Goal: Information Seeking & Learning: Learn about a topic

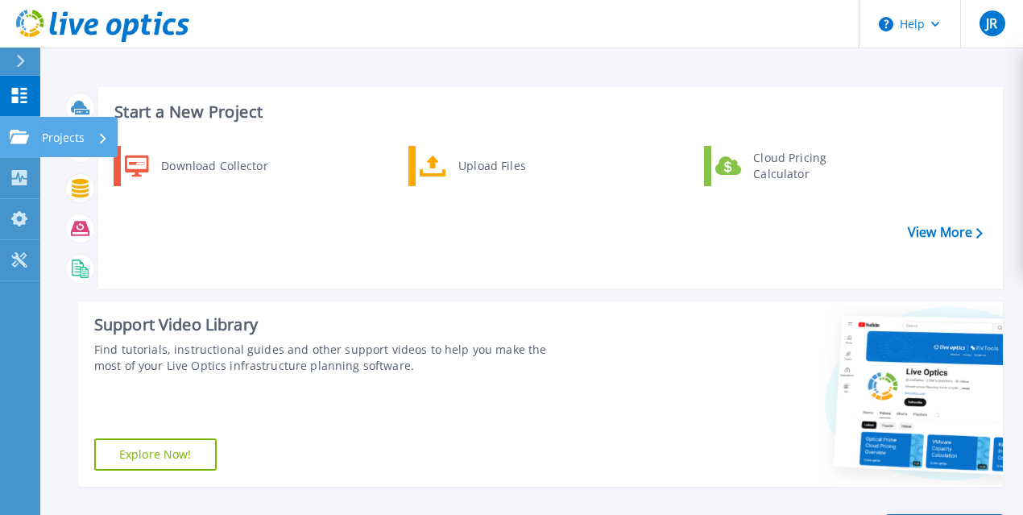
click at [10, 137] on icon at bounding box center [19, 137] width 19 height 14
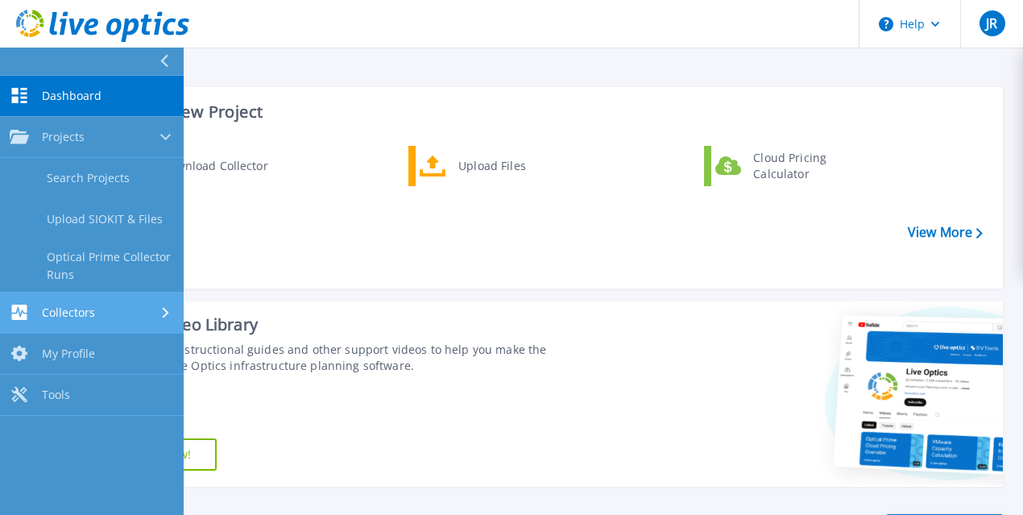
click at [60, 308] on span "Collectors" at bounding box center [68, 312] width 53 height 15
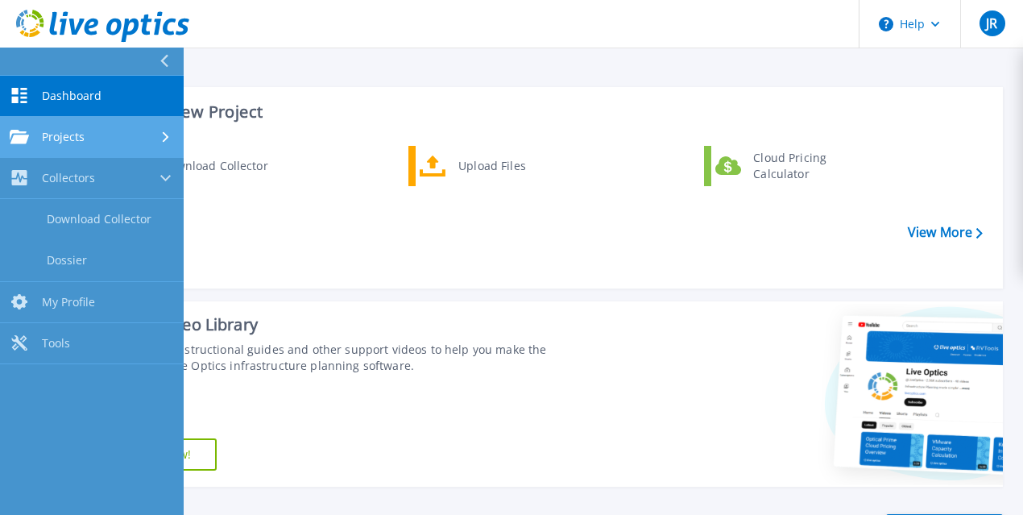
click at [80, 132] on span "Projects" at bounding box center [63, 137] width 43 height 15
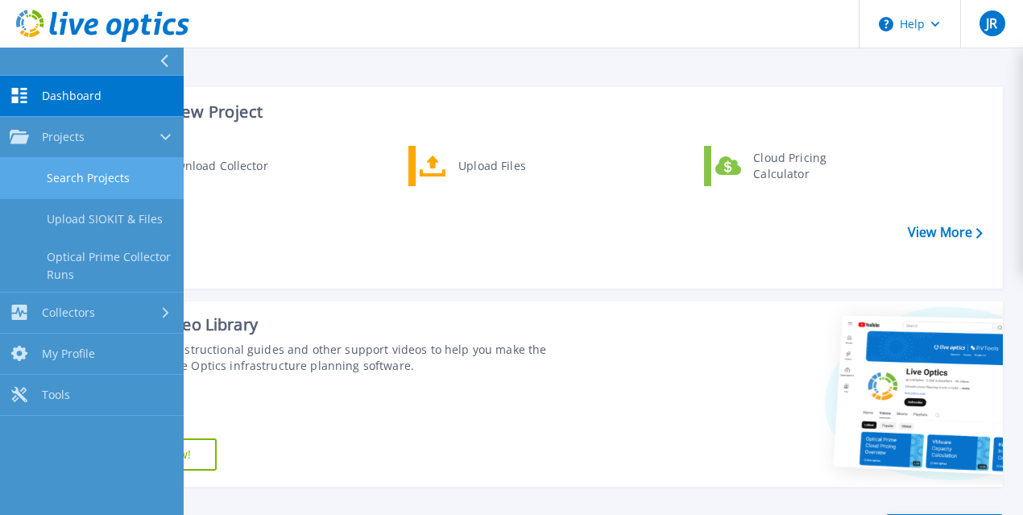
click at [85, 171] on link "Search Projects" at bounding box center [92, 178] width 184 height 41
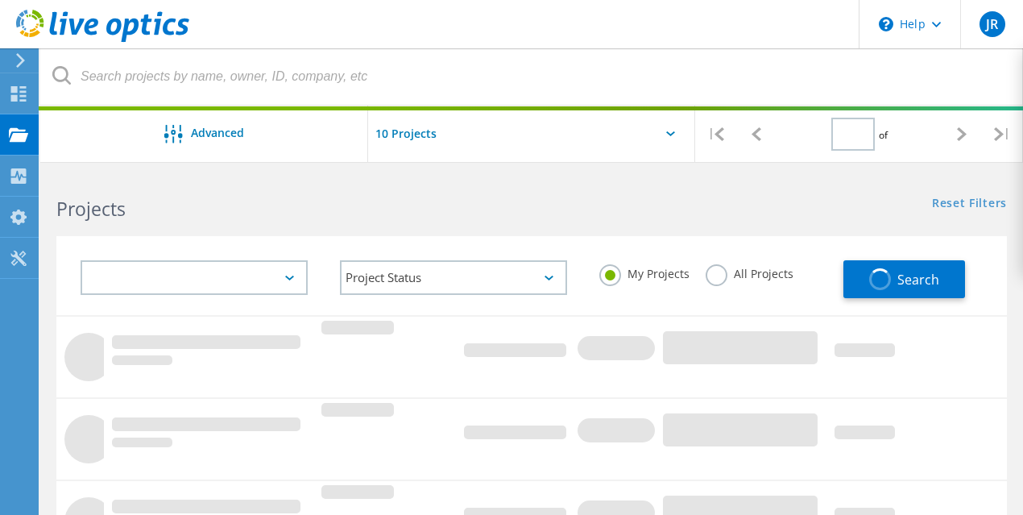
type input "1"
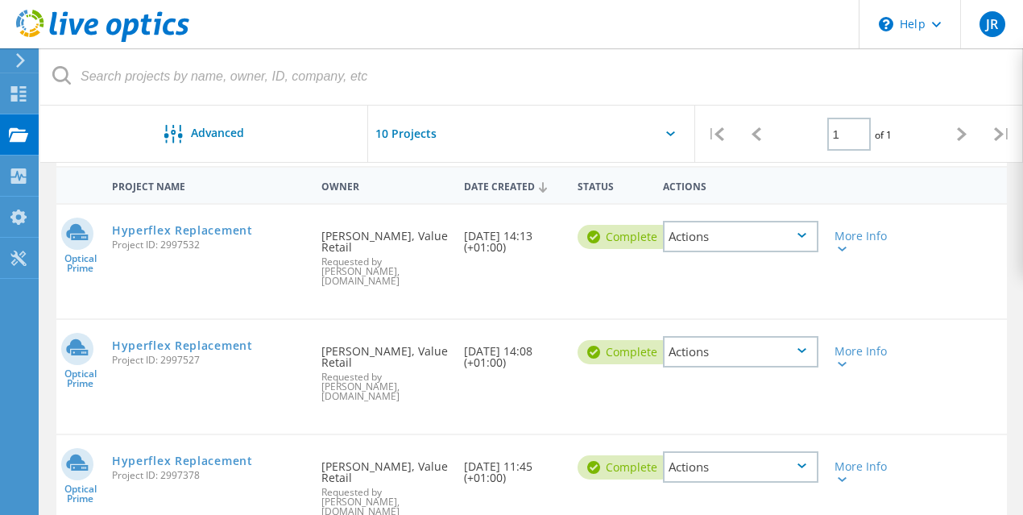
scroll to position [161, 0]
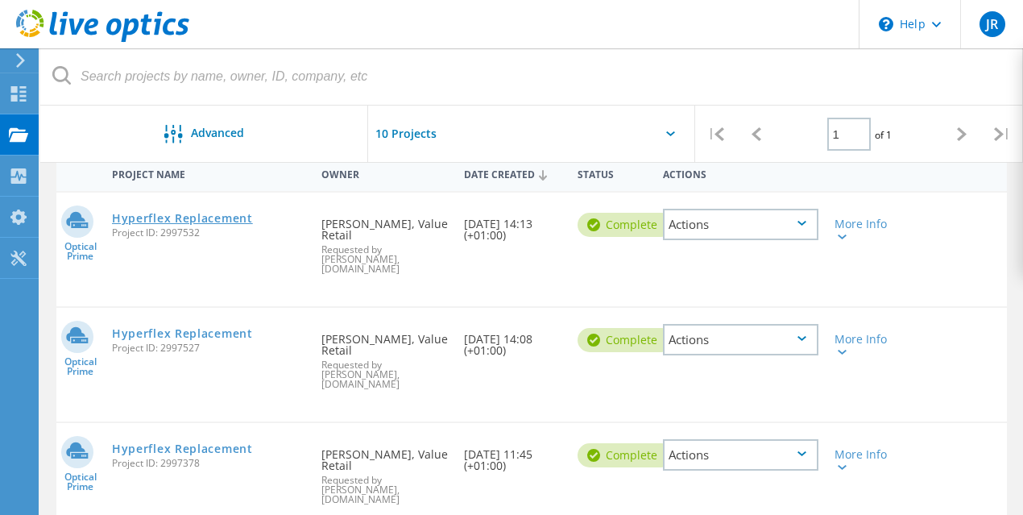
click at [160, 216] on link "Hyperflex Replacement" at bounding box center [182, 218] width 141 height 11
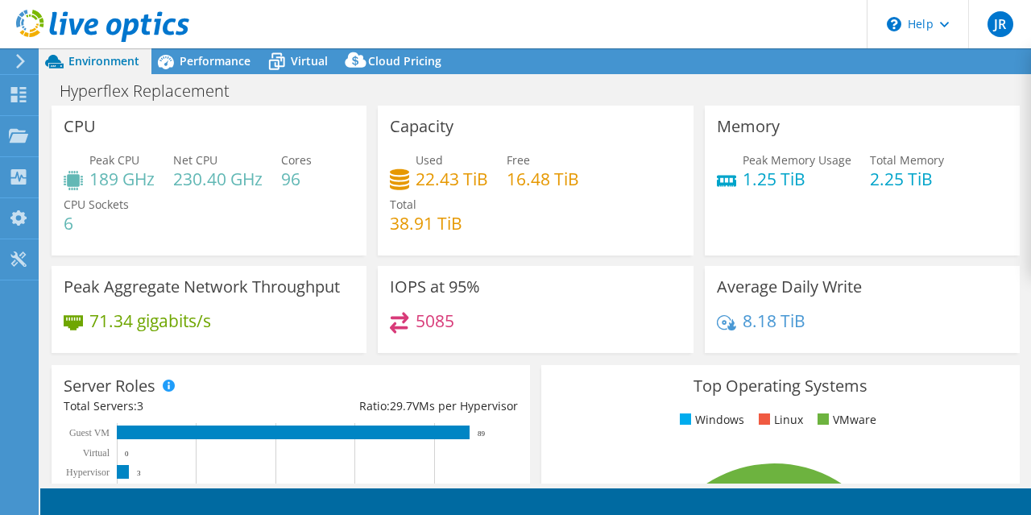
select select "USD"
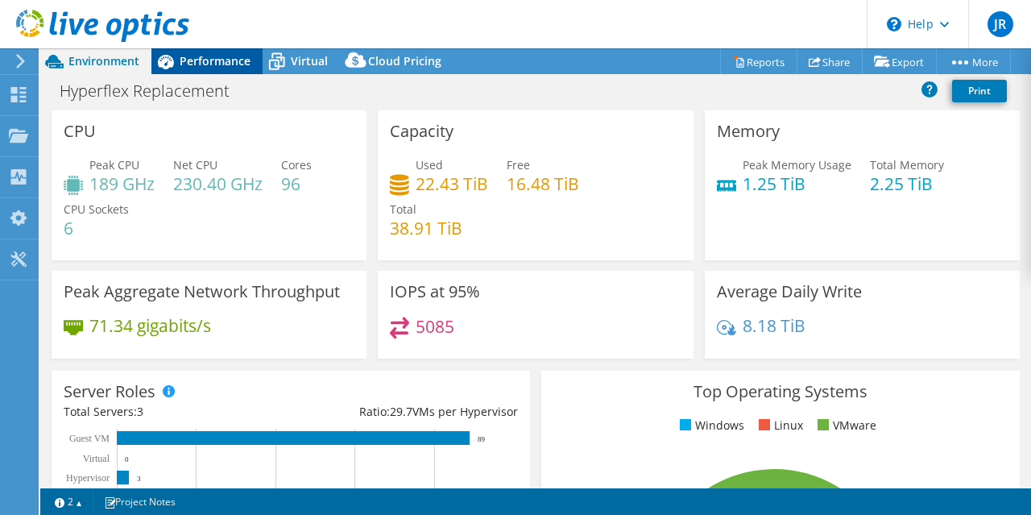
click at [226, 57] on span "Performance" at bounding box center [215, 60] width 71 height 15
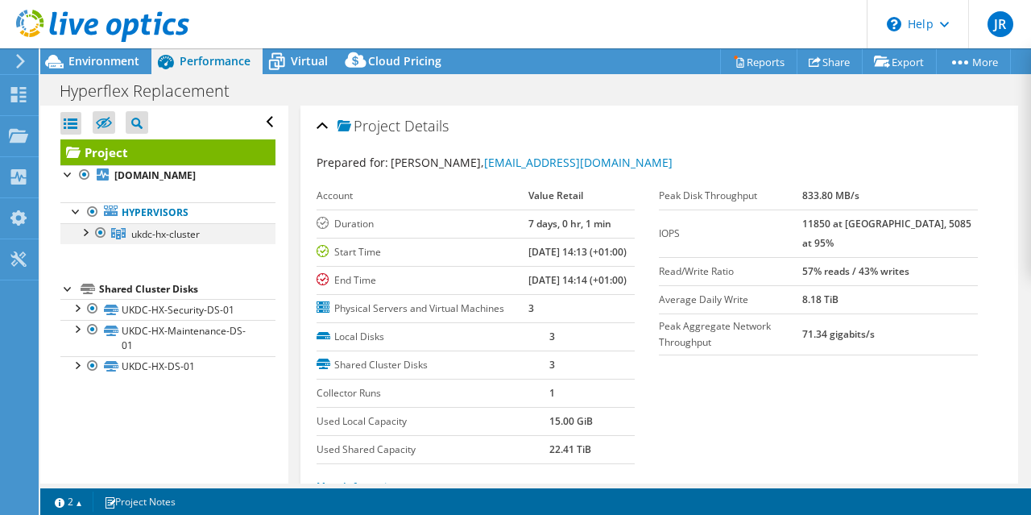
click at [86, 230] on div at bounding box center [85, 231] width 16 height 16
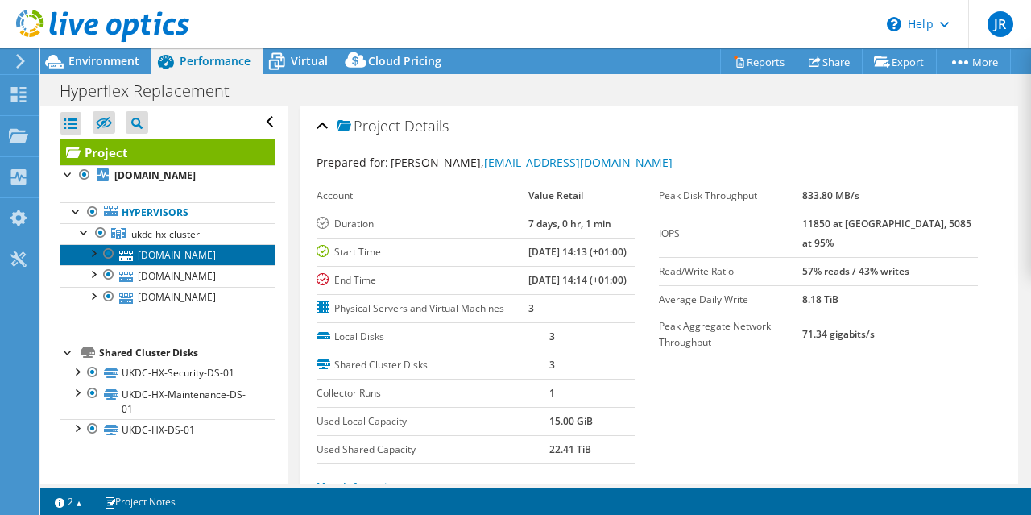
click at [163, 258] on link "[DOMAIN_NAME]" at bounding box center [167, 254] width 215 height 21
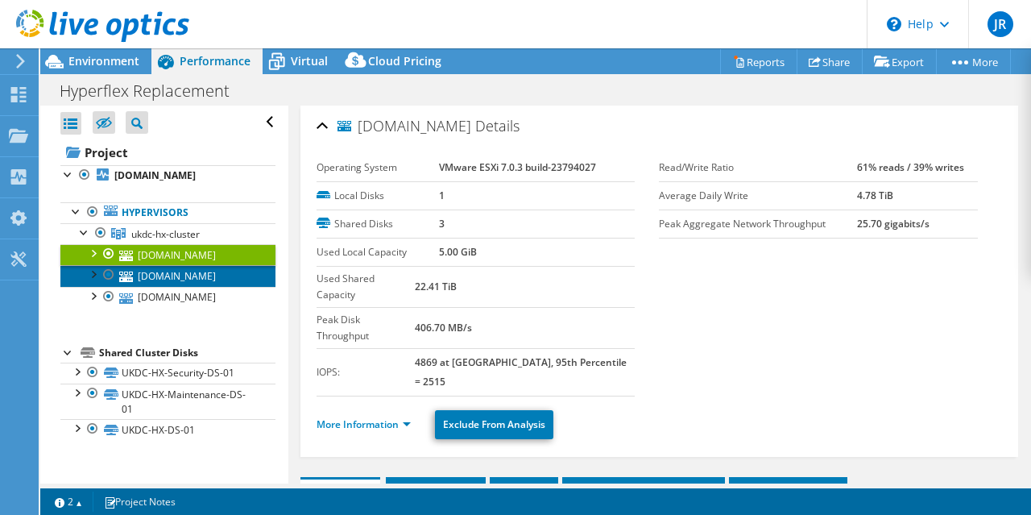
click at [174, 286] on link "[DOMAIN_NAME]" at bounding box center [167, 275] width 215 height 21
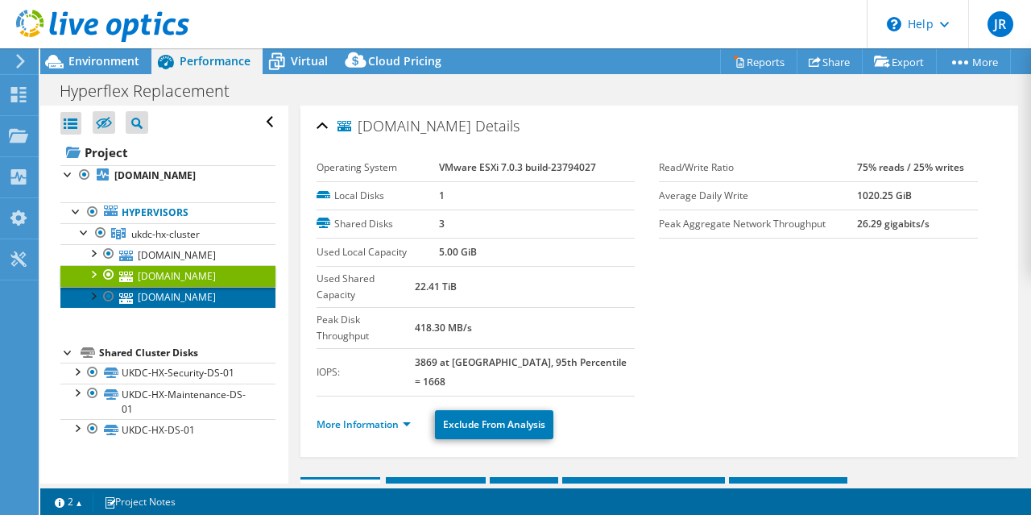
click at [171, 308] on link "[DOMAIN_NAME]" at bounding box center [167, 297] width 215 height 21
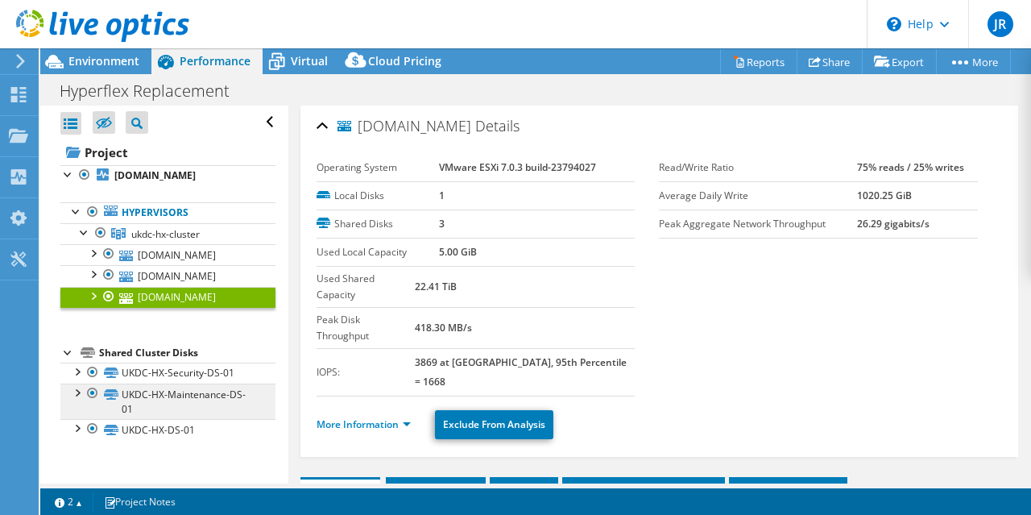
scroll to position [17, 0]
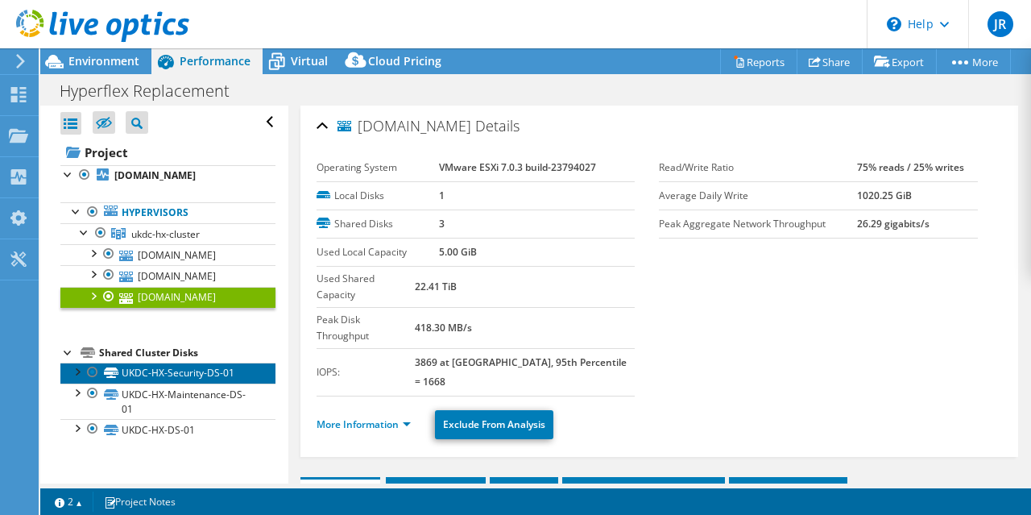
click at [189, 384] on link "UKDC-HX-Security-DS-01" at bounding box center [167, 373] width 215 height 21
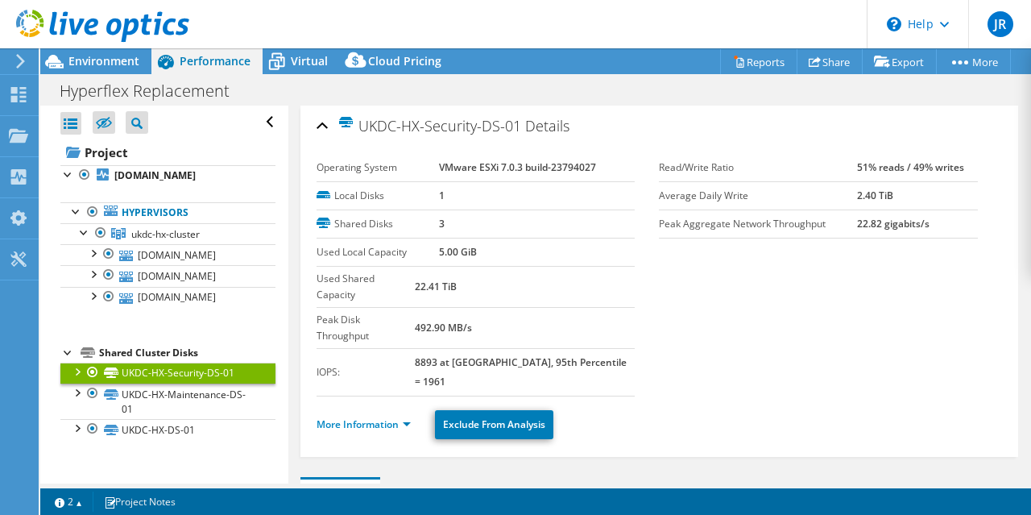
click at [76, 379] on div at bounding box center [76, 371] width 16 height 16
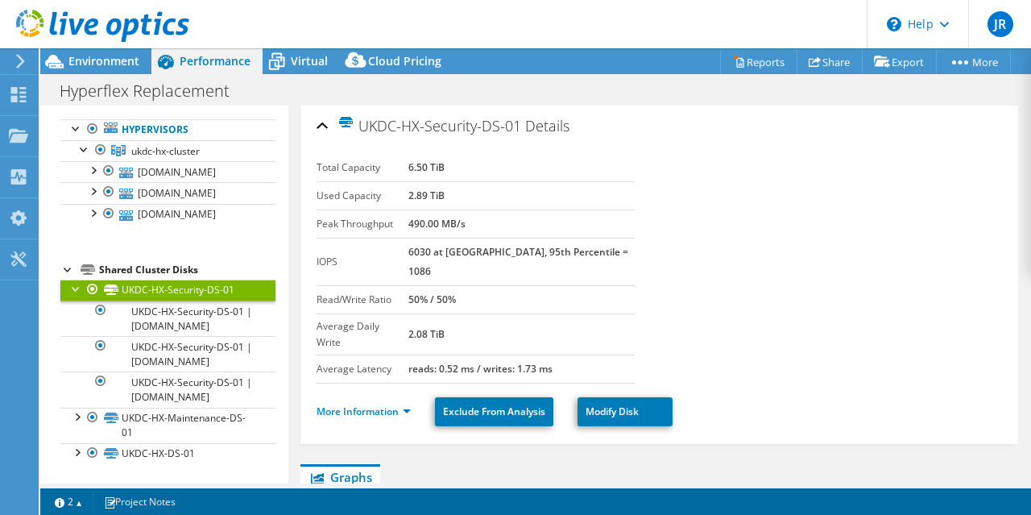
scroll to position [166, 0]
click at [76, 417] on div at bounding box center [76, 416] width 16 height 16
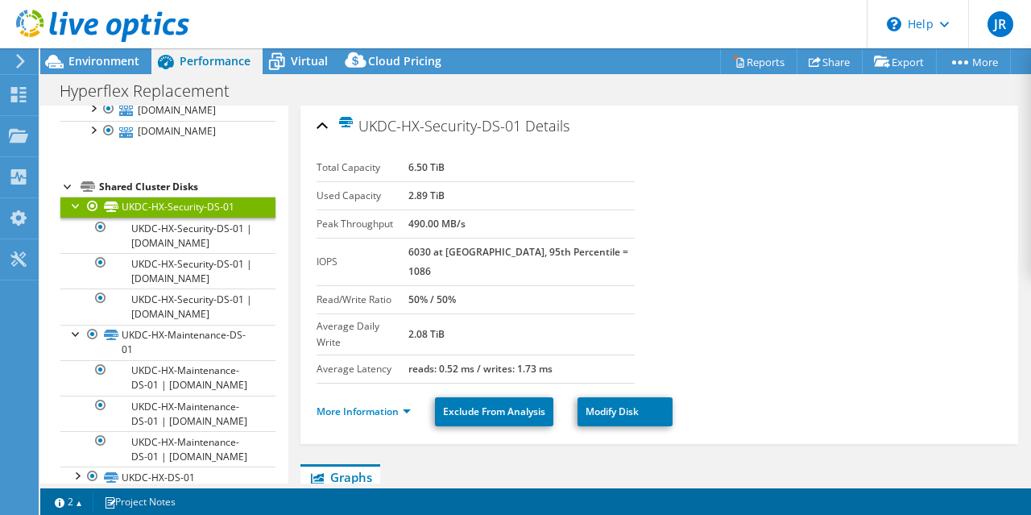
scroll to position [274, 0]
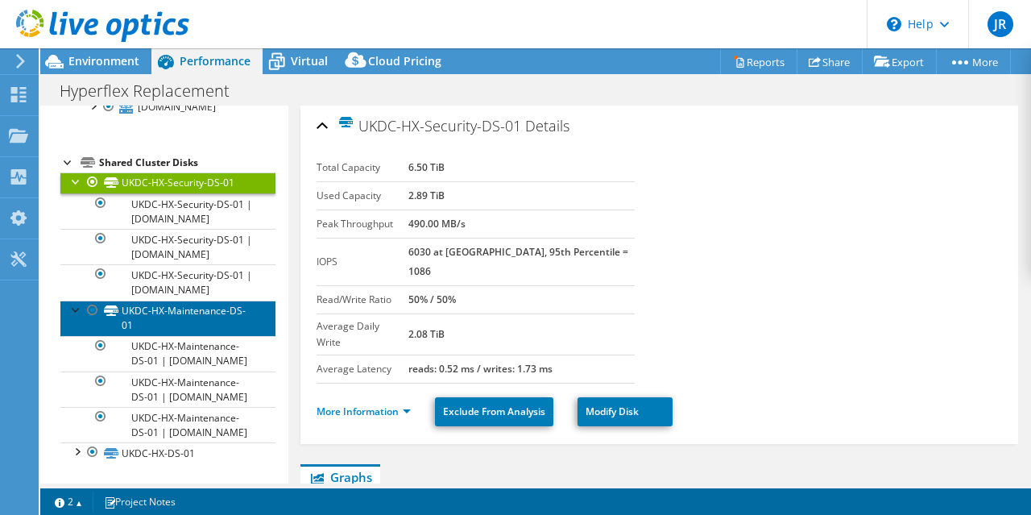
click at [179, 315] on link "UKDC-HX-Maintenance-DS-01" at bounding box center [167, 318] width 215 height 35
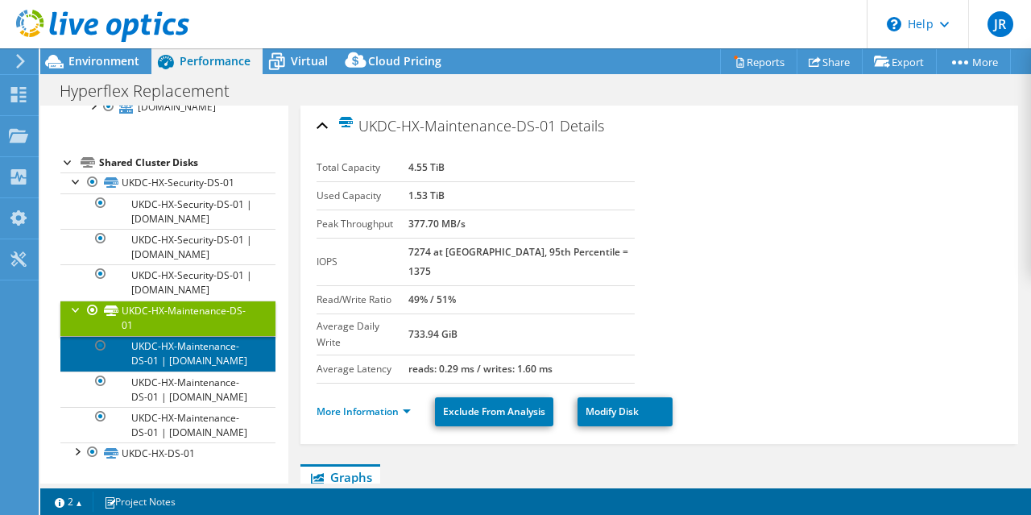
click at [171, 371] on link "UKDC-HX-Maintenance-DS-01 | [DOMAIN_NAME]" at bounding box center [167, 353] width 215 height 35
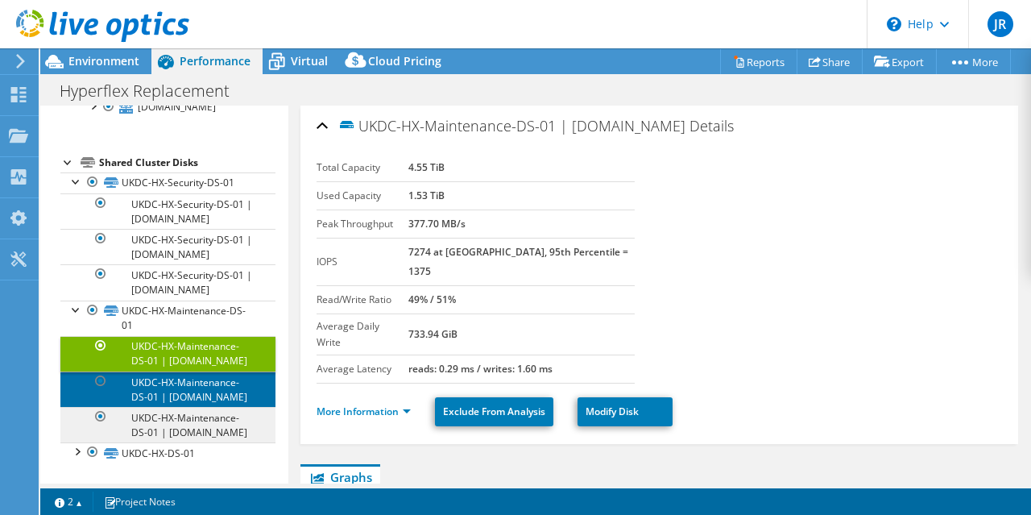
click at [169, 407] on link "UKDC-HX-Maintenance-DS-01 | [DOMAIN_NAME]" at bounding box center [167, 388] width 215 height 35
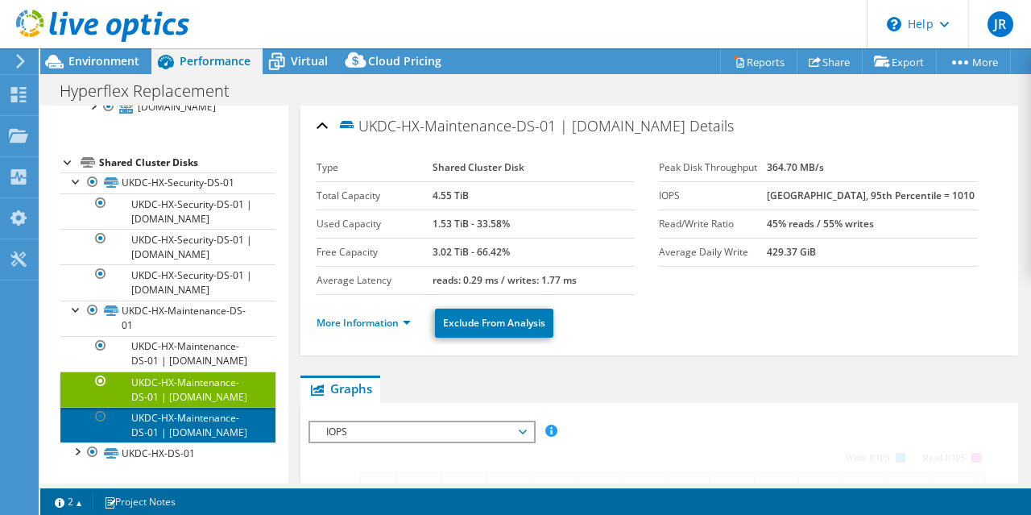
click at [171, 442] on link "UKDC-HX-Maintenance-DS-01 | [DOMAIN_NAME]" at bounding box center [167, 424] width 215 height 35
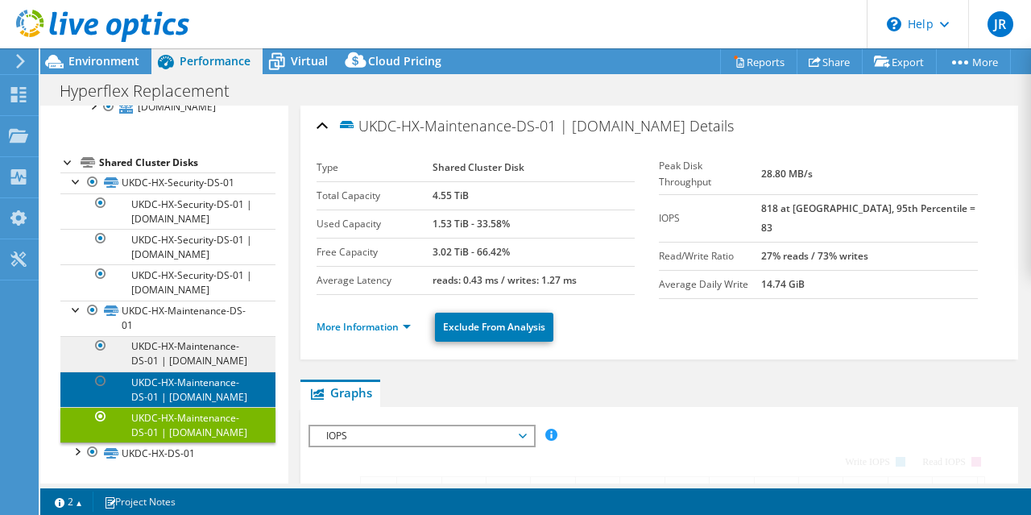
click at [172, 407] on link "UKDC-HX-Maintenance-DS-01 | [DOMAIN_NAME]" at bounding box center [167, 388] width 215 height 35
click at [169, 398] on link "UKDC-HX-Maintenance-DS-01 | [DOMAIN_NAME]" at bounding box center [167, 388] width 215 height 35
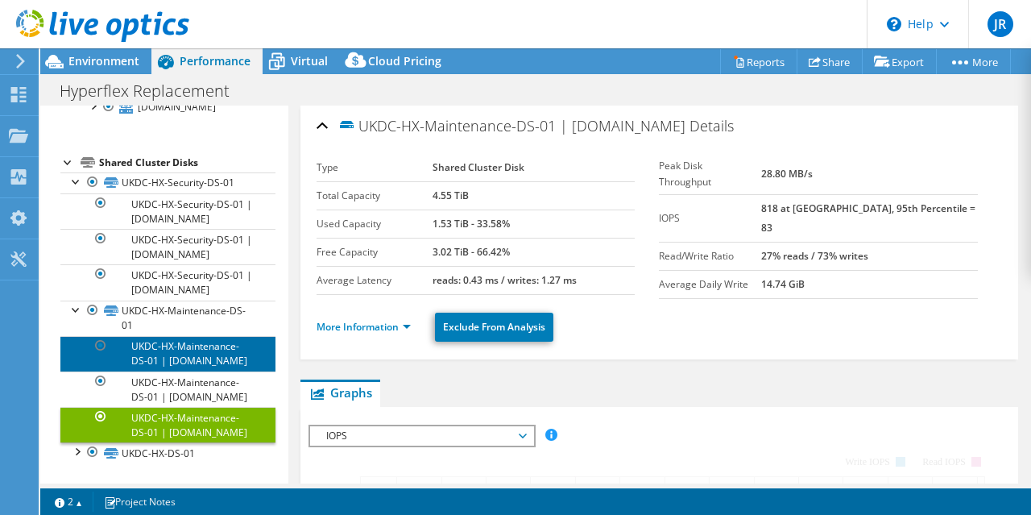
click at [170, 356] on link "UKDC-HX-Maintenance-DS-01 | [DOMAIN_NAME]" at bounding box center [167, 353] width 215 height 35
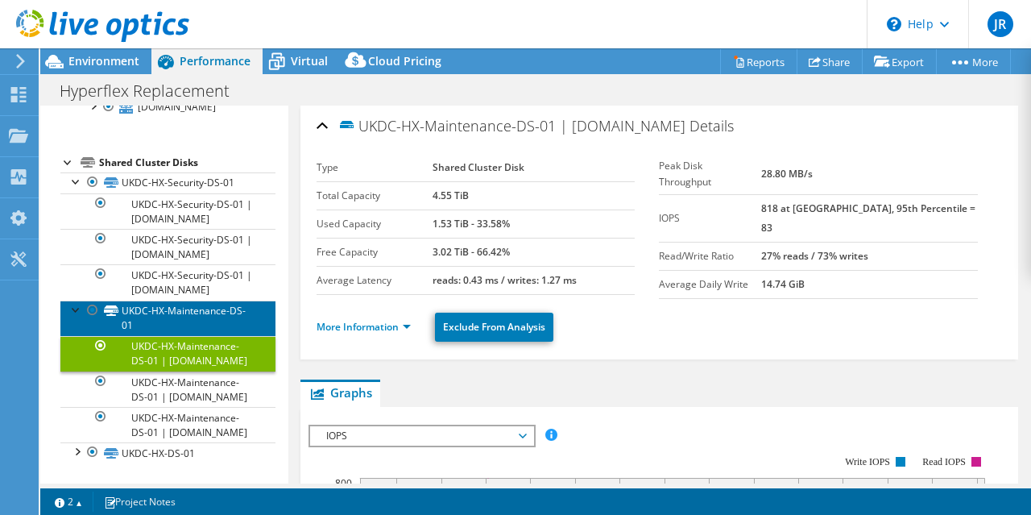
click at [171, 313] on link "UKDC-HX-Maintenance-DS-01" at bounding box center [167, 318] width 215 height 35
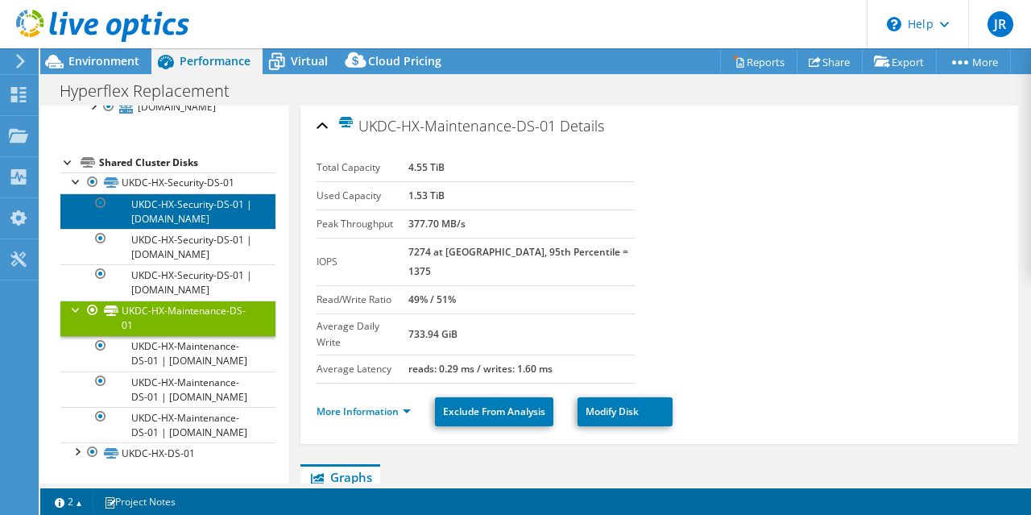
click at [176, 193] on link "UKDC-HX-Security-DS-01 | [DOMAIN_NAME]" at bounding box center [167, 210] width 215 height 35
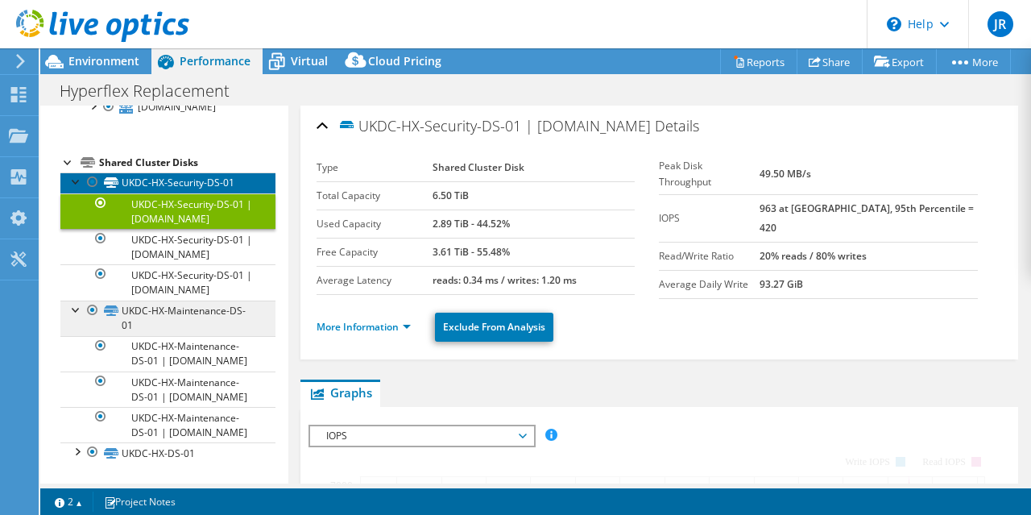
click at [176, 172] on link "UKDC-HX-Security-DS-01" at bounding box center [167, 182] width 215 height 21
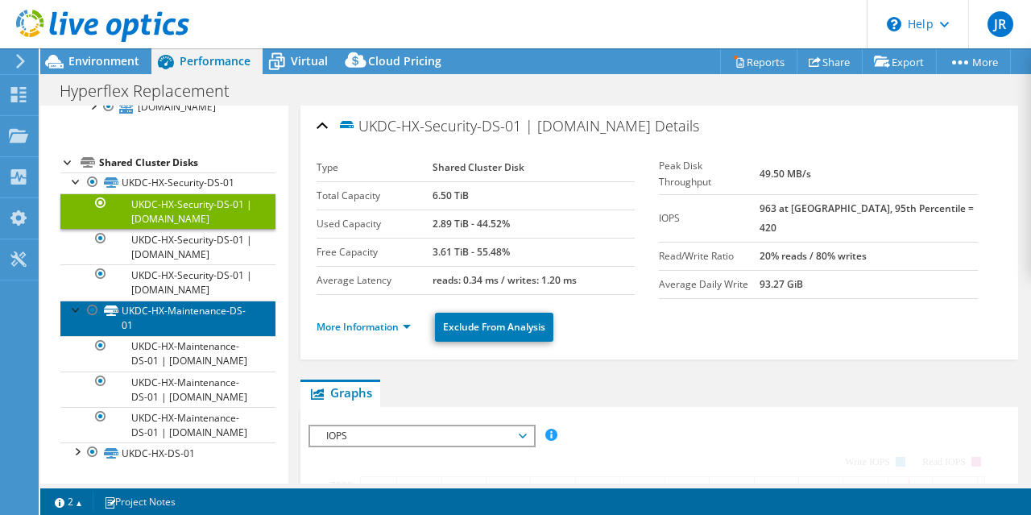
click at [176, 326] on link "UKDC-HX-Maintenance-DS-01" at bounding box center [167, 318] width 215 height 35
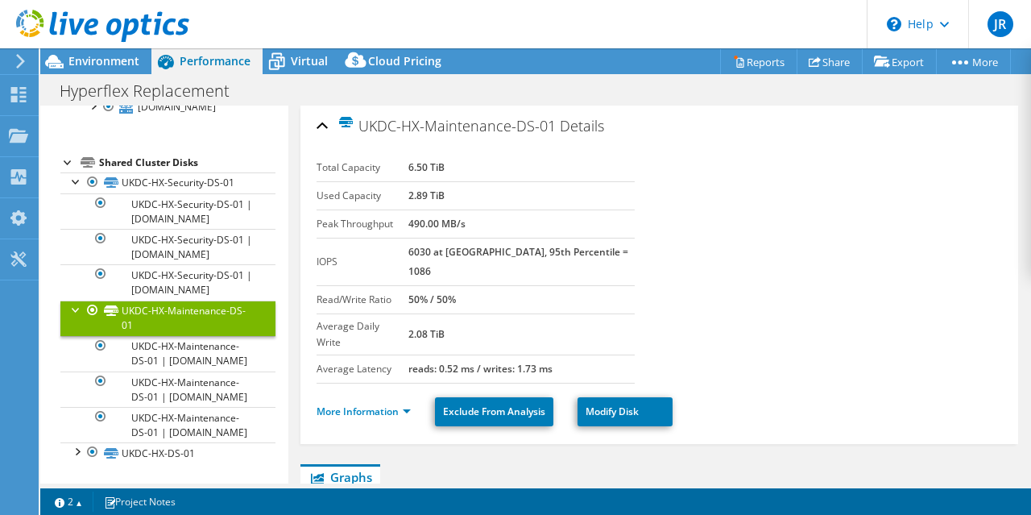
click at [177, 318] on link "UKDC-HX-Maintenance-DS-01" at bounding box center [167, 318] width 215 height 35
click at [74, 301] on div at bounding box center [76, 309] width 16 height 16
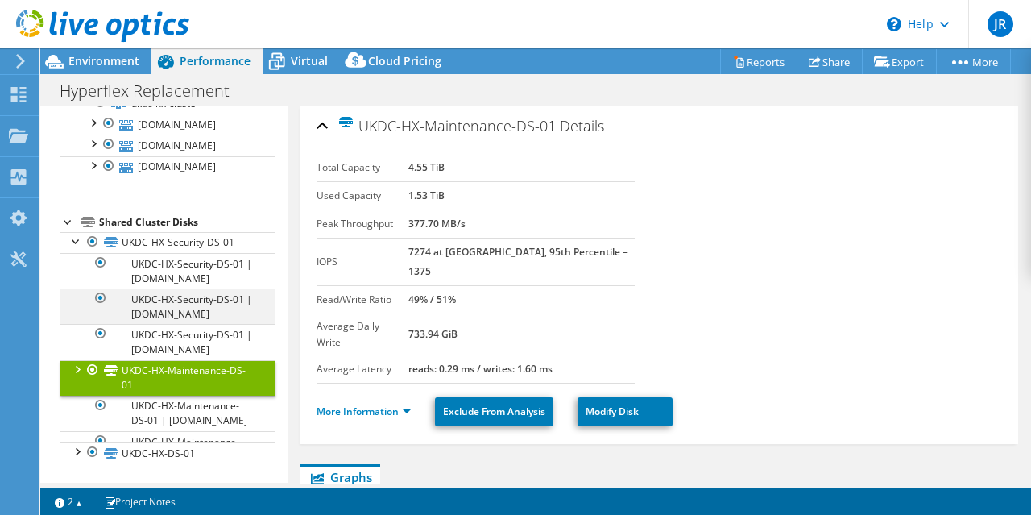
scroll to position [166, 0]
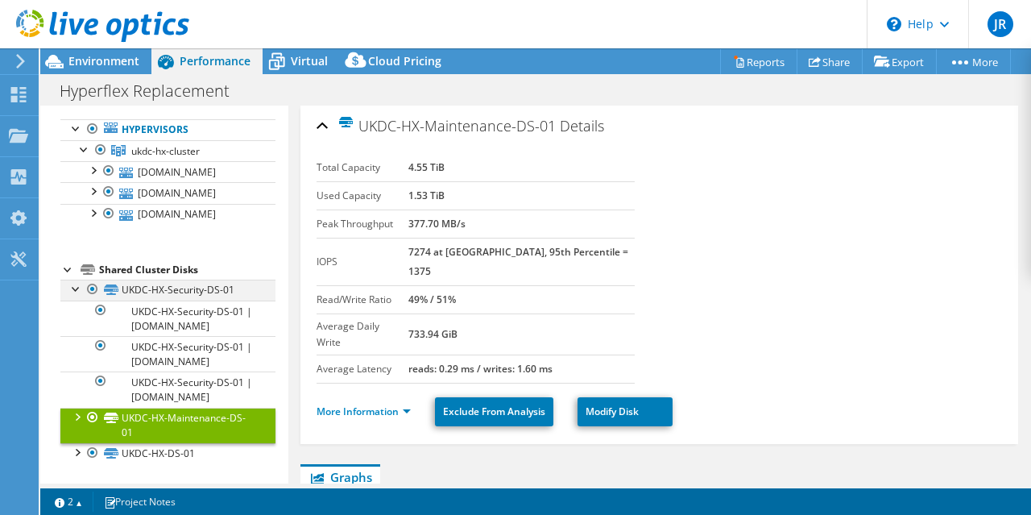
click at [81, 280] on div at bounding box center [76, 288] width 16 height 16
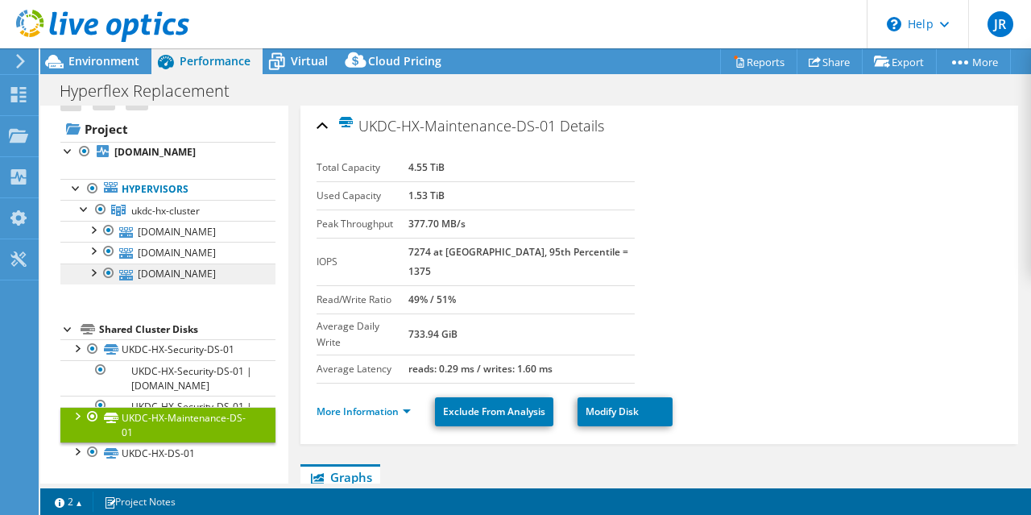
scroll to position [44, 0]
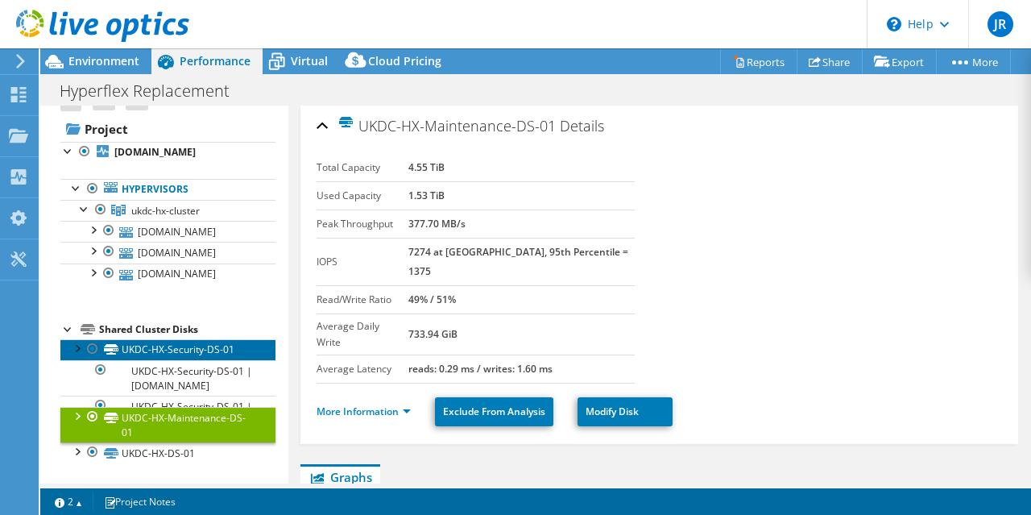
click at [166, 360] on link "UKDC-HX-Security-DS-01" at bounding box center [167, 349] width 215 height 21
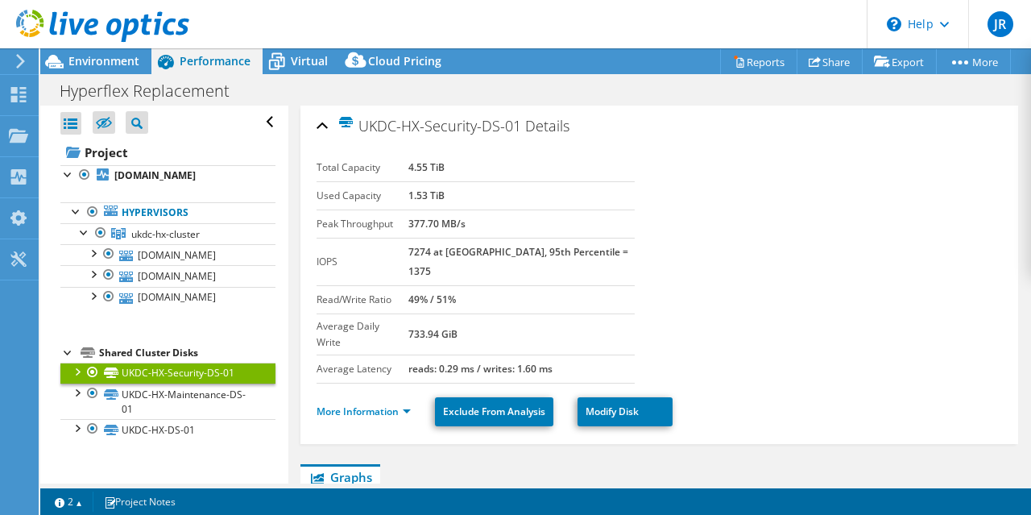
scroll to position [17, 0]
click at [181, 384] on link "UKDC-HX-Security-DS-01" at bounding box center [167, 373] width 215 height 21
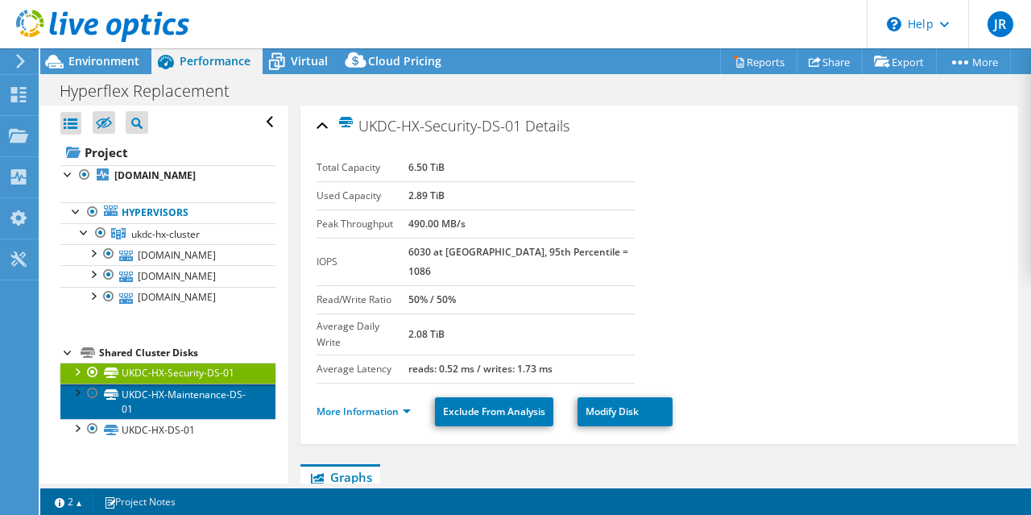
click at [172, 419] on link "UKDC-HX-Maintenance-DS-01" at bounding box center [167, 401] width 215 height 35
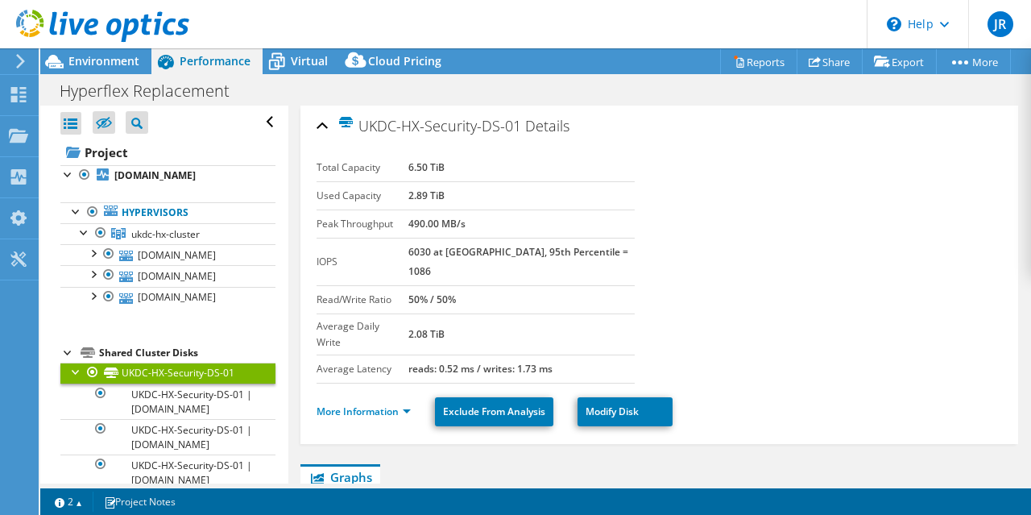
select select "USD"
click at [174, 235] on span "ukdc-hx-cluster" at bounding box center [165, 234] width 68 height 14
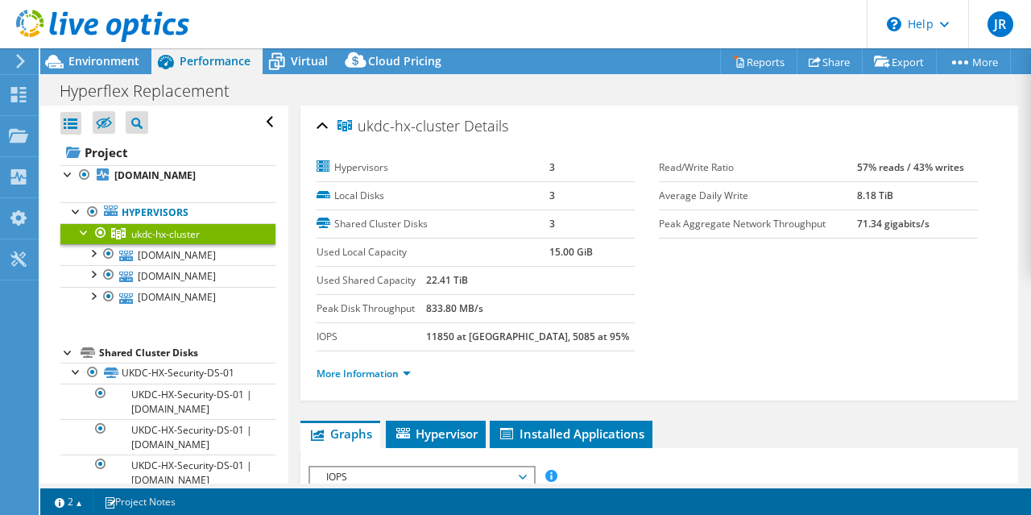
click at [364, 193] on label "Local Disks" at bounding box center [434, 196] width 234 height 16
click at [356, 216] on label "Shared Cluster Disks" at bounding box center [434, 224] width 234 height 16
drag, startPoint x: 552, startPoint y: 220, endPoint x: 317, endPoint y: 166, distance: 240.6
click at [317, 166] on tbody "Hypervisors 3 Local Disks 3 Shared Cluster Disks 3 Used Local Capacity 15.00 GiB" at bounding box center [476, 210] width 319 height 113
click at [674, 291] on section "Hypervisors 3 Local Disks 3 Shared Cluster Disks 3 Used Local Capacity 15.00 Gi…" at bounding box center [660, 275] width 687 height 243
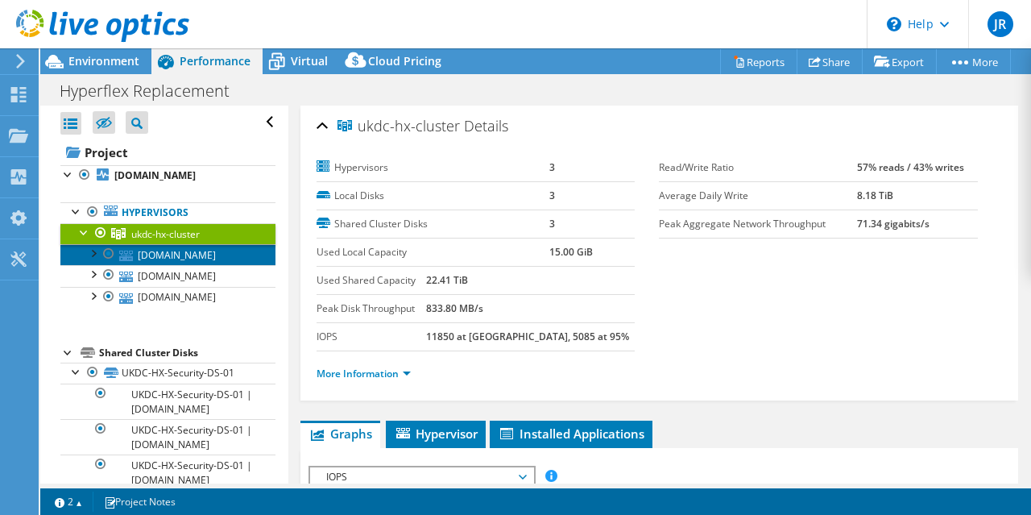
click at [172, 255] on link "[DOMAIN_NAME]" at bounding box center [167, 254] width 215 height 21
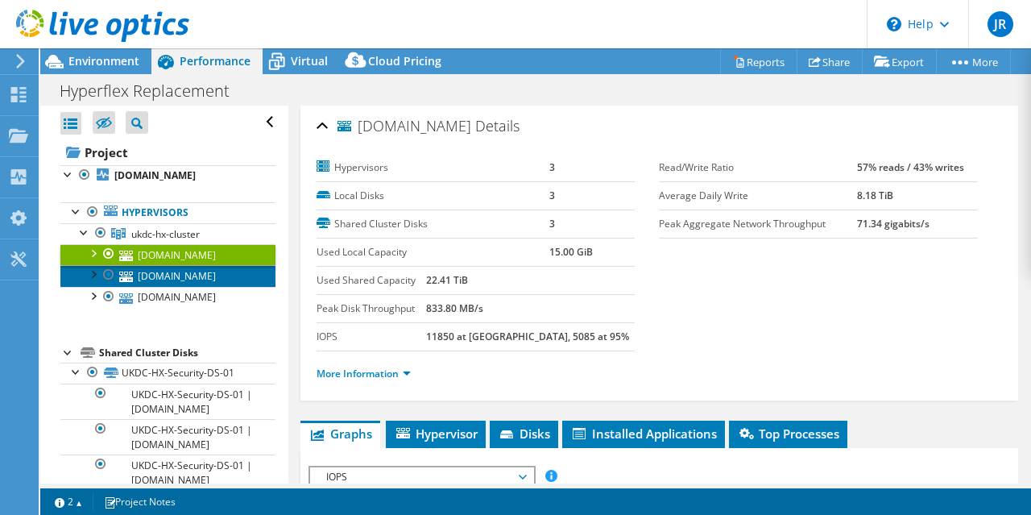
click at [168, 286] on link "[DOMAIN_NAME]" at bounding box center [167, 275] width 215 height 21
click at [166, 286] on link "[DOMAIN_NAME]" at bounding box center [167, 275] width 215 height 21
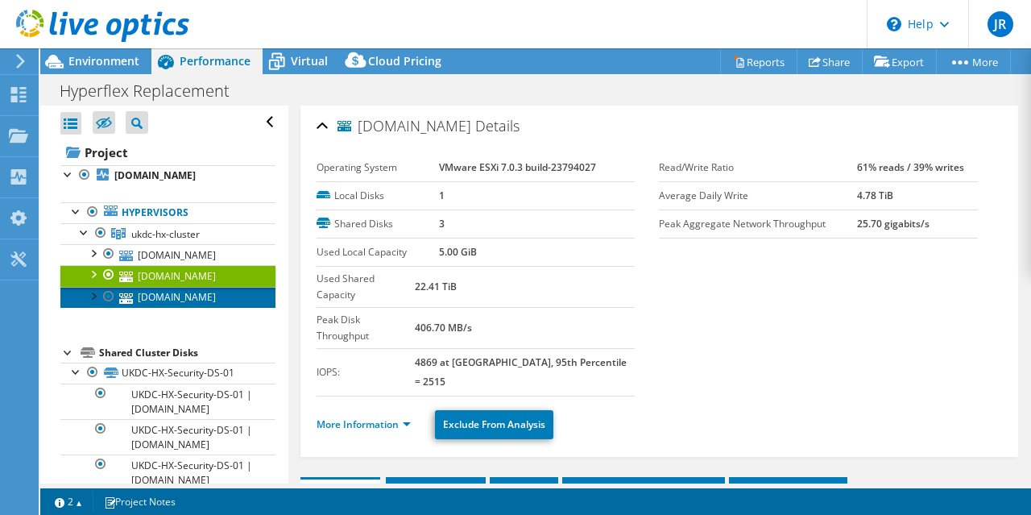
click at [155, 308] on link "[DOMAIN_NAME]" at bounding box center [167, 297] width 215 height 21
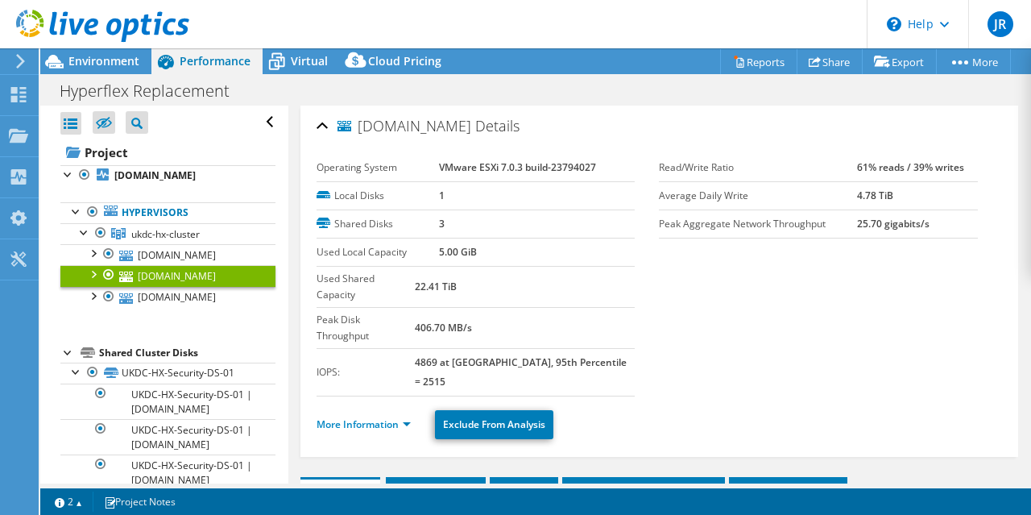
click at [153, 286] on link "[DOMAIN_NAME]" at bounding box center [167, 275] width 215 height 21
click at [155, 265] on link "[DOMAIN_NAME]" at bounding box center [167, 254] width 215 height 21
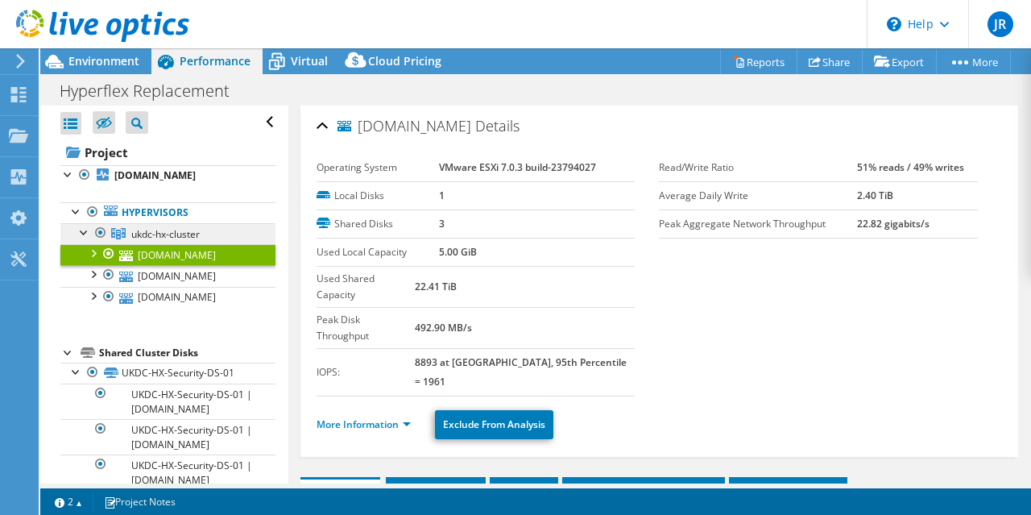
click at [165, 237] on span "ukdc-hx-cluster" at bounding box center [165, 234] width 68 height 14
click at [165, 233] on span "ukdc-hx-cluster" at bounding box center [165, 234] width 68 height 14
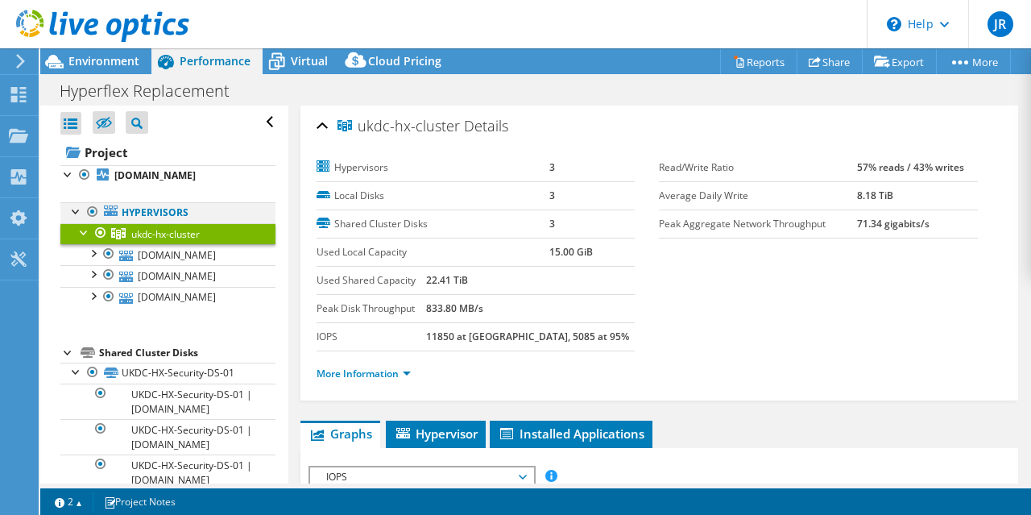
click at [73, 211] on div at bounding box center [76, 210] width 16 height 16
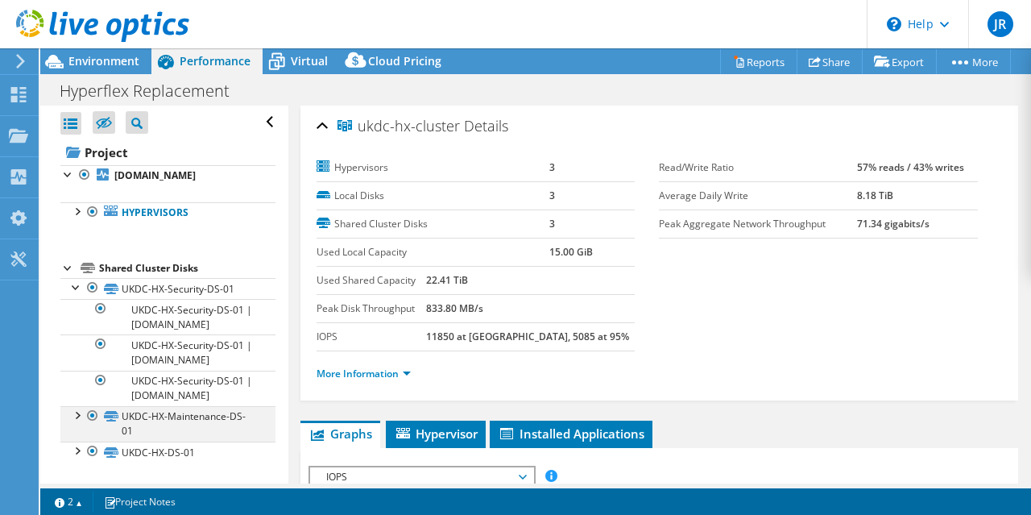
click at [74, 422] on div at bounding box center [76, 414] width 16 height 16
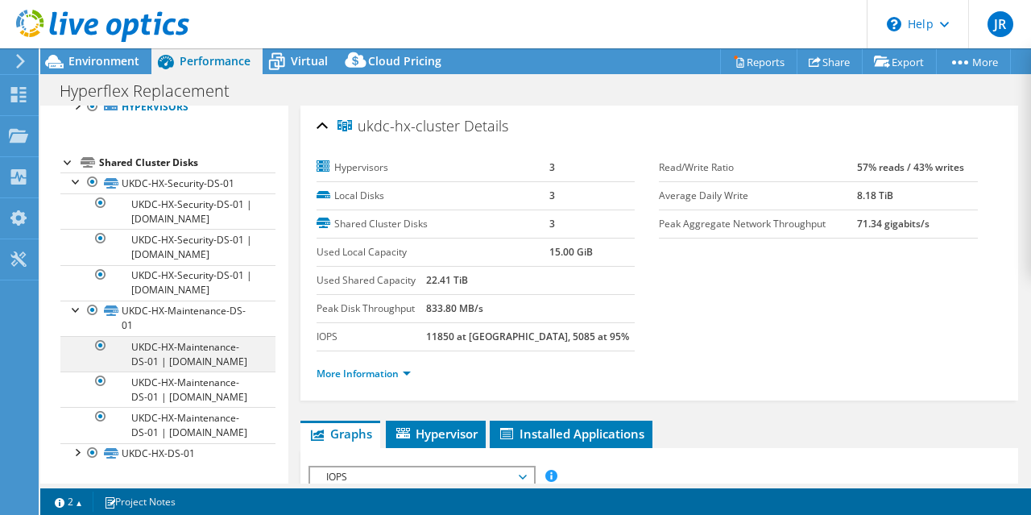
scroll to position [189, 0]
click at [74, 450] on div at bounding box center [76, 451] width 16 height 16
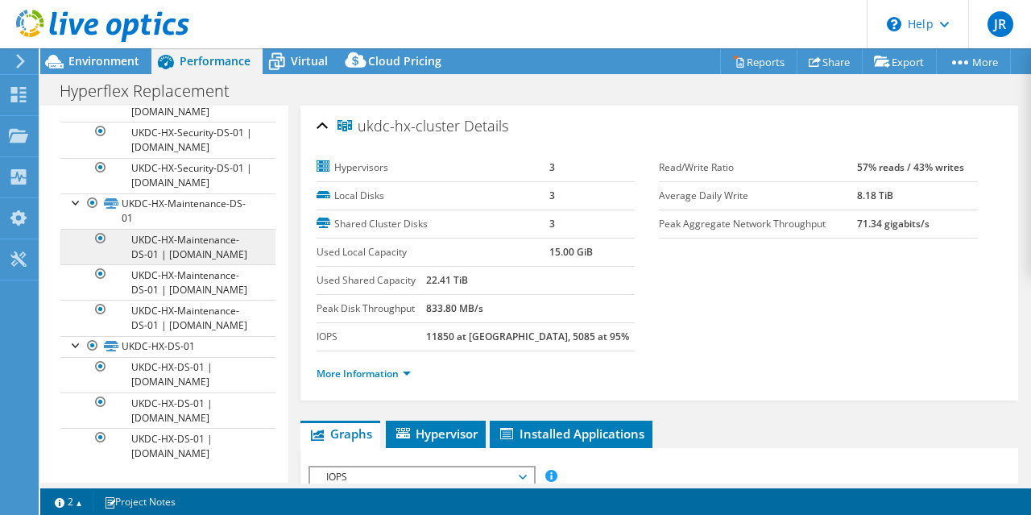
scroll to position [295, 0]
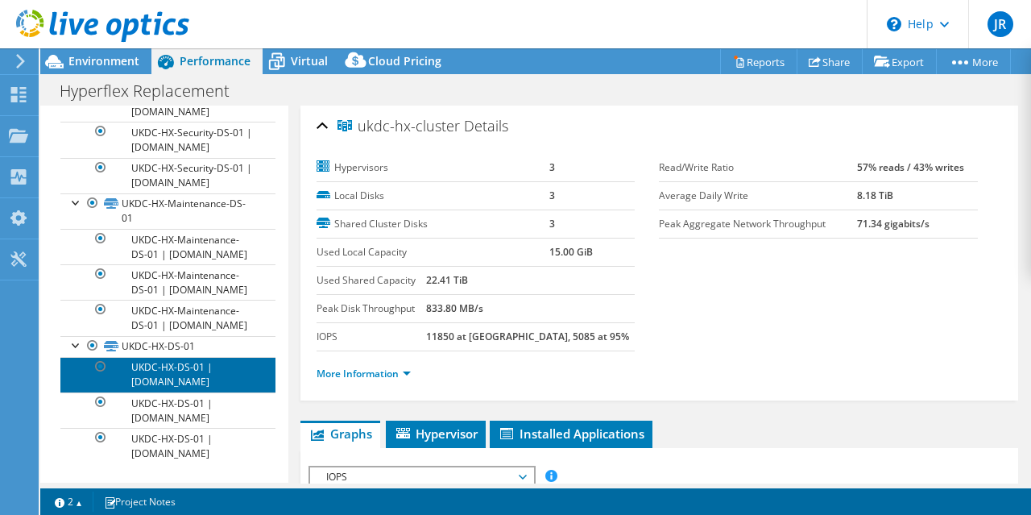
click at [158, 369] on link "UKDC-HX-DS-01 | [DOMAIN_NAME]" at bounding box center [167, 374] width 215 height 35
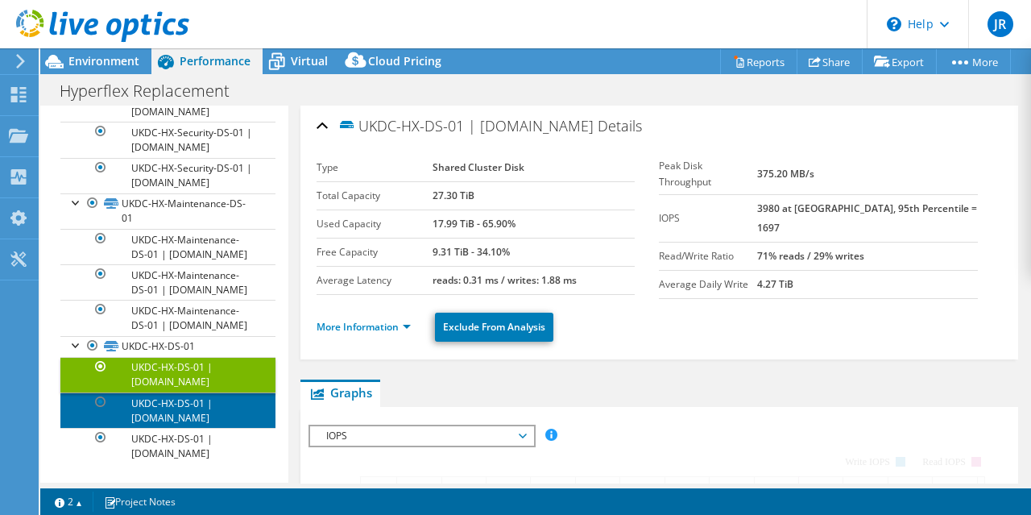
click at [184, 413] on link "UKDC-HX-DS-01 | [DOMAIN_NAME]" at bounding box center [167, 409] width 215 height 35
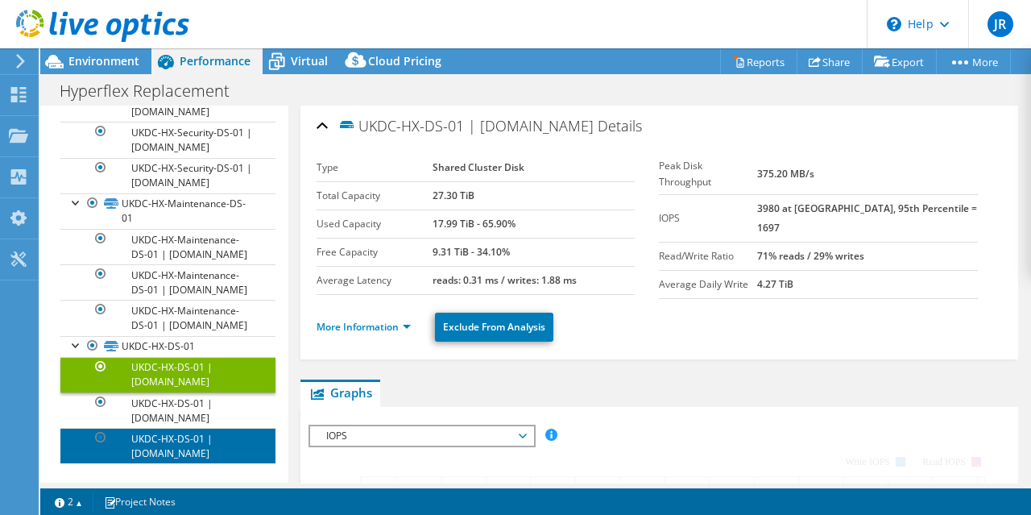
click at [181, 436] on link "UKDC-HX-DS-01 | [DOMAIN_NAME]" at bounding box center [167, 445] width 215 height 35
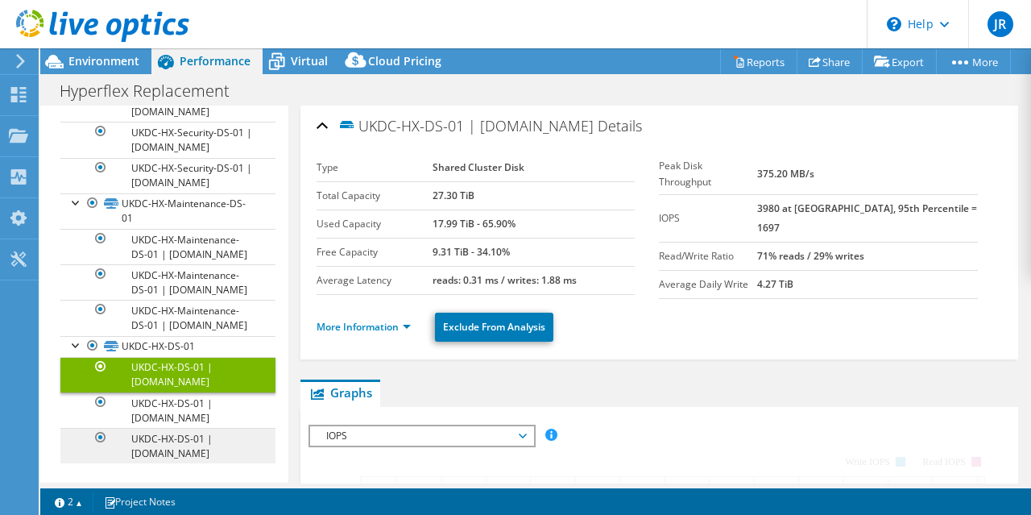
click at [177, 405] on link "UKDC-HX-DS-01 | [DOMAIN_NAME]" at bounding box center [167, 409] width 215 height 35
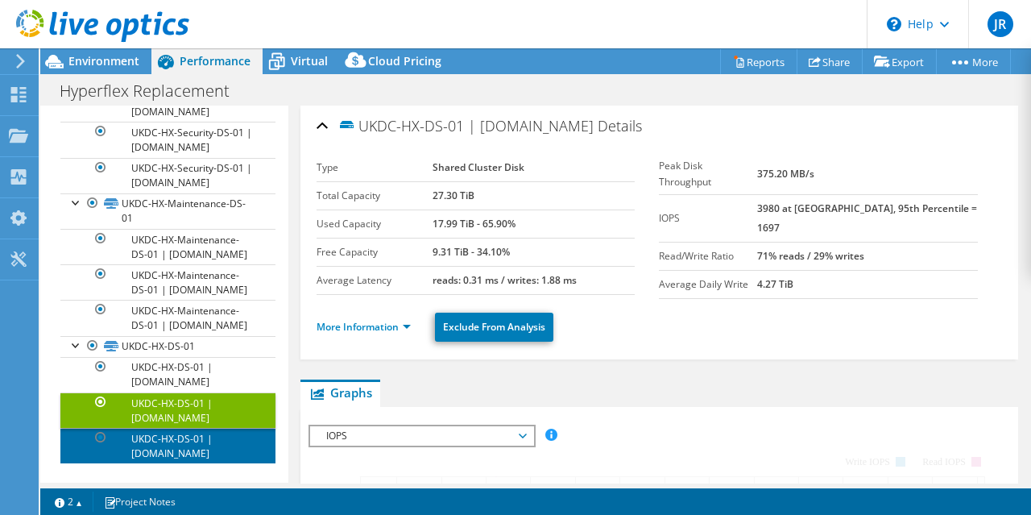
click at [184, 450] on link "UKDC-HX-DS-01 | [DOMAIN_NAME]" at bounding box center [167, 445] width 215 height 35
click at [185, 446] on link "UKDC-HX-DS-01 | [DOMAIN_NAME]" at bounding box center [167, 445] width 215 height 35
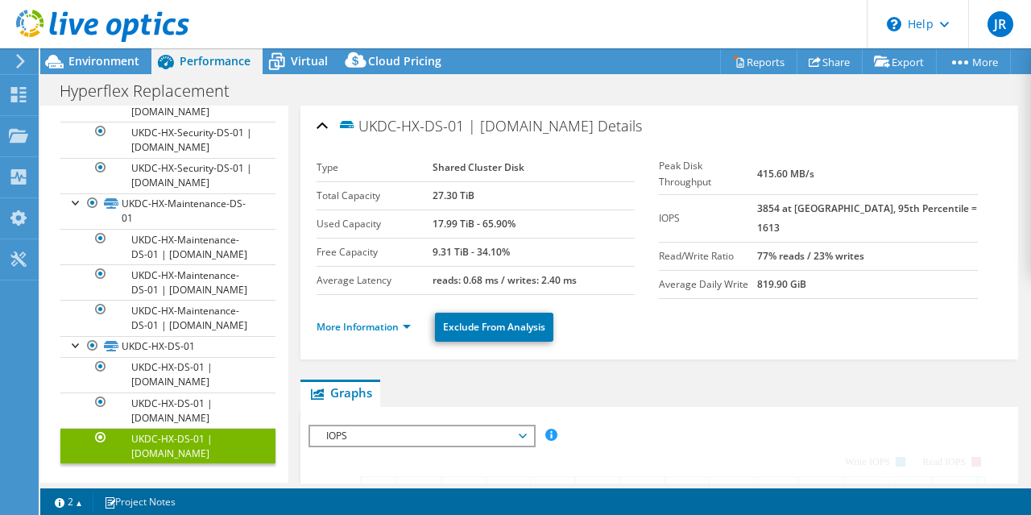
click at [165, 446] on link "UKDC-HX-DS-01 | [DOMAIN_NAME]" at bounding box center [167, 445] width 215 height 35
click at [160, 351] on link "UKDC-HX-DS-01" at bounding box center [167, 346] width 215 height 21
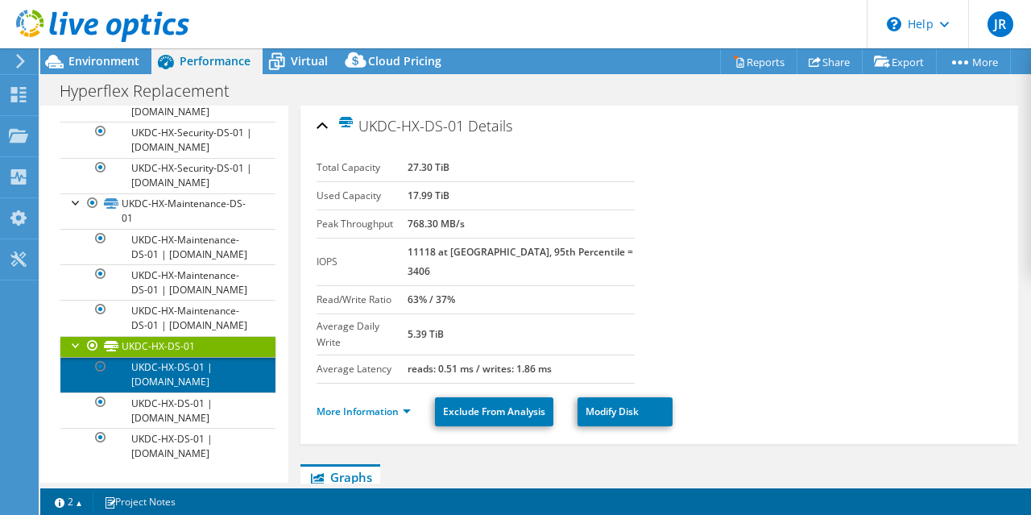
click at [182, 377] on link "UKDC-HX-DS-01 | [DOMAIN_NAME]" at bounding box center [167, 374] width 215 height 35
